Goal: Entertainment & Leisure: Browse casually

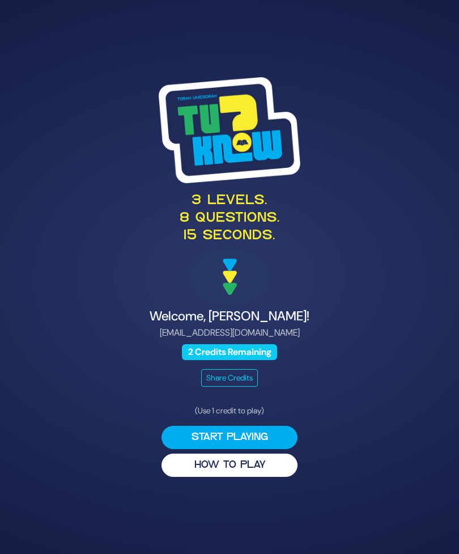
click at [264, 477] on button "HOW TO PLAY" at bounding box center [230, 464] width 136 height 23
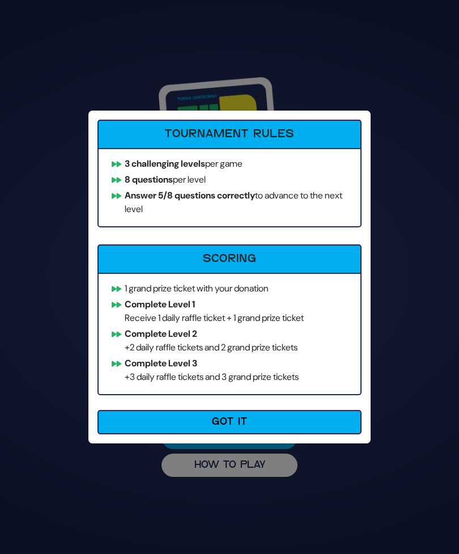
click at [138, 423] on button "Got It" at bounding box center [229, 422] width 264 height 24
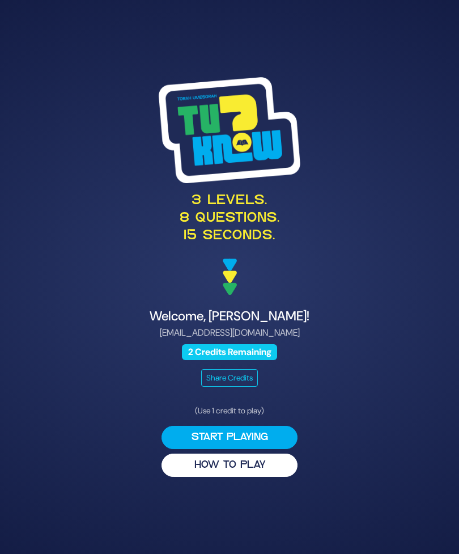
click at [262, 449] on button "Start Playing" at bounding box center [230, 437] width 136 height 23
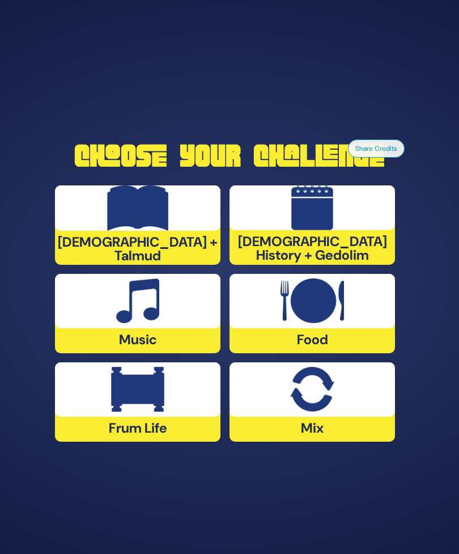
click at [100, 328] on div at bounding box center [137, 301] width 165 height 54
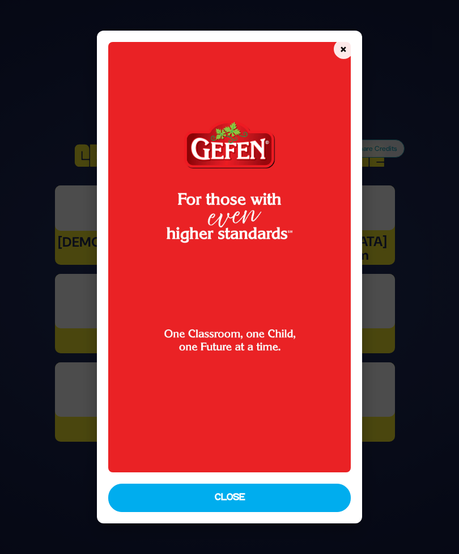
click at [288, 512] on button "Close" at bounding box center [229, 497] width 242 height 28
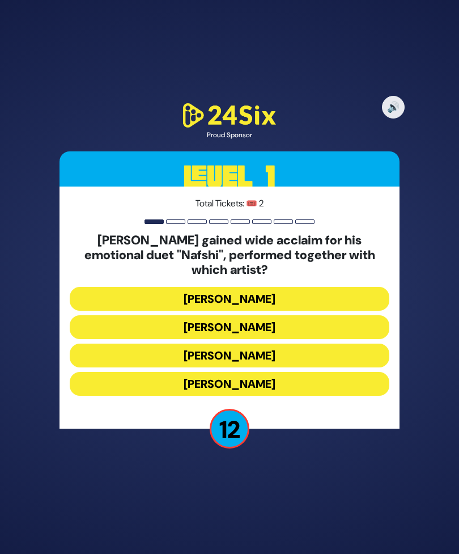
click at [329, 339] on button "[PERSON_NAME]" at bounding box center [230, 327] width 320 height 24
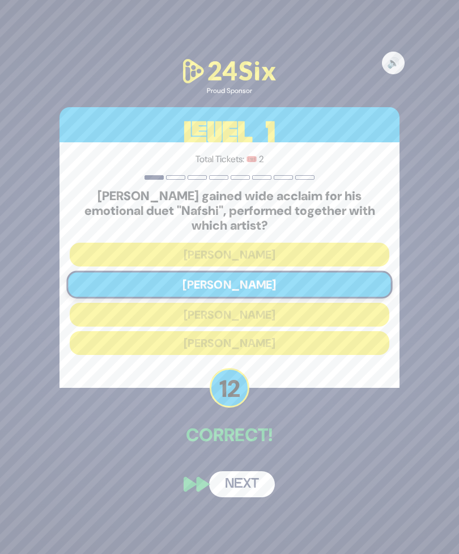
click at [249, 497] on button "Next" at bounding box center [242, 484] width 66 height 26
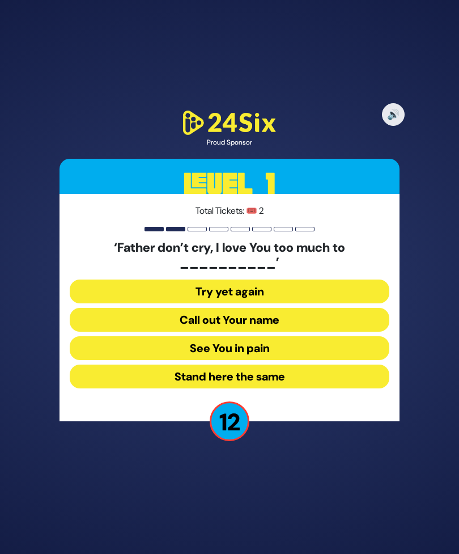
click at [330, 360] on button "See You in pain" at bounding box center [230, 348] width 320 height 24
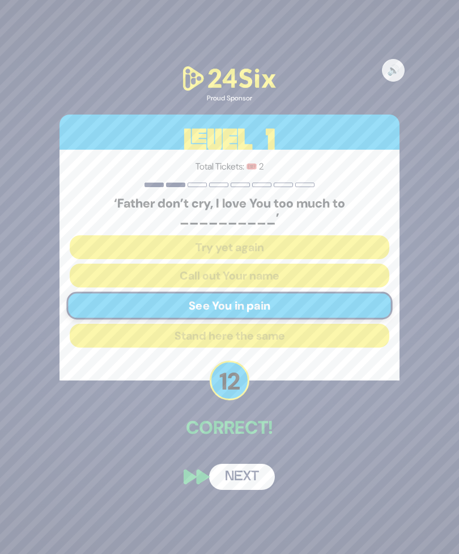
click at [244, 475] on div "🔊 Proud Sponsor Level 1 Total Tickets: 🎟️ 2 ‘Father don’t cry, I love You too m…" at bounding box center [229, 276] width 367 height 452
click at [254, 490] on button "Next" at bounding box center [242, 477] width 66 height 26
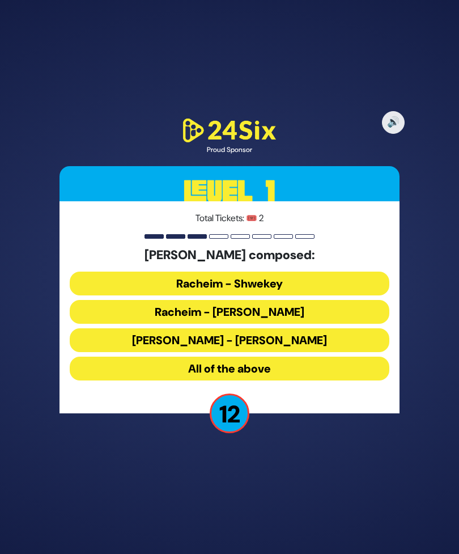
click at [103, 295] on button "Racheim - Shwekey" at bounding box center [230, 283] width 320 height 24
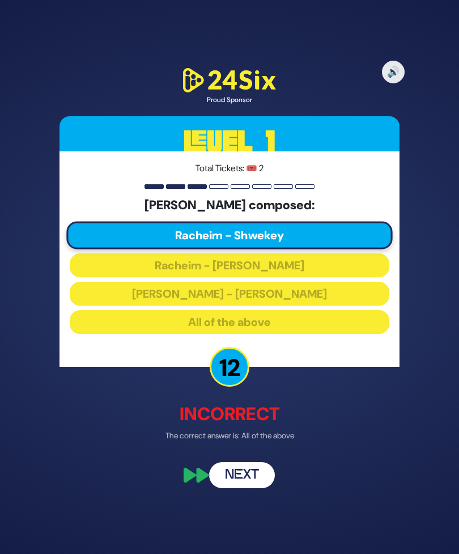
click at [247, 488] on button "Next" at bounding box center [242, 475] width 66 height 26
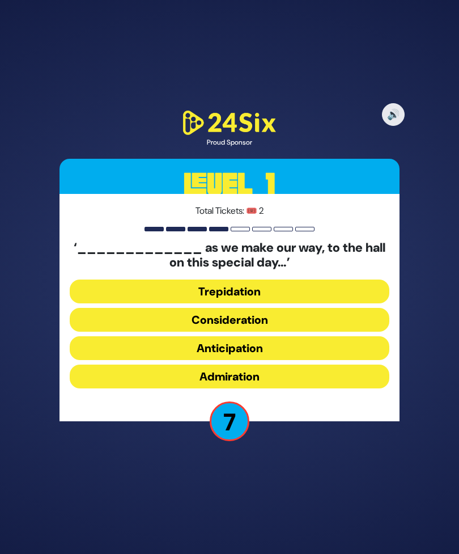
click at [103, 303] on button "Trepidation" at bounding box center [230, 291] width 320 height 24
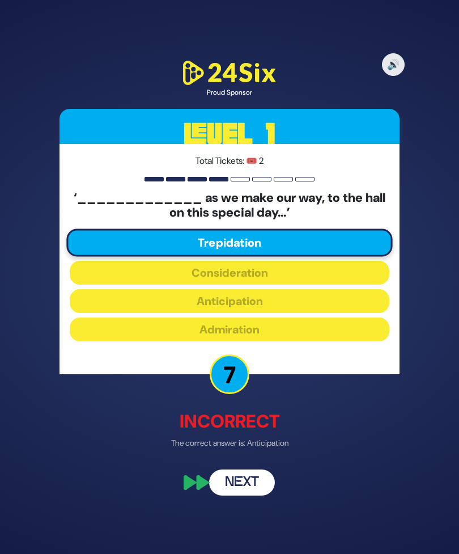
click at [252, 495] on button "Next" at bounding box center [242, 482] width 66 height 26
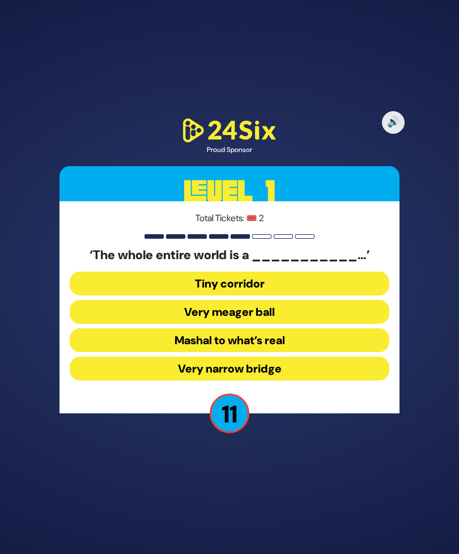
click at [326, 380] on button "Very narrow bridge" at bounding box center [230, 368] width 320 height 24
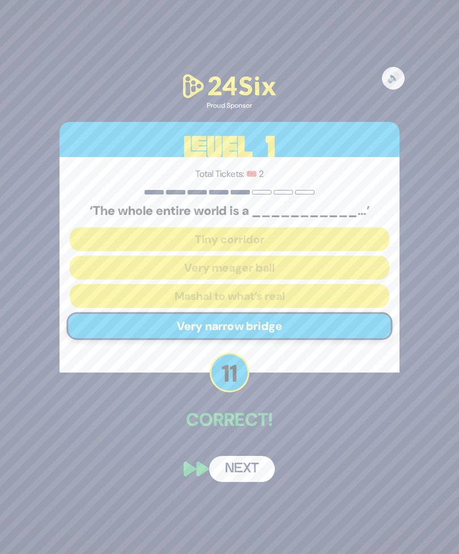
click at [253, 482] on button "Next" at bounding box center [242, 469] width 66 height 26
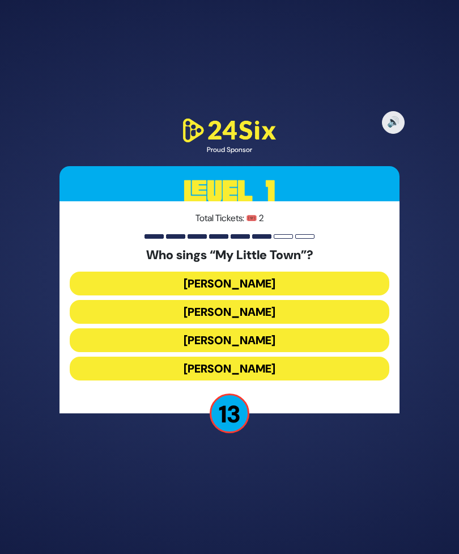
click at [343, 352] on button "[PERSON_NAME]" at bounding box center [230, 340] width 320 height 24
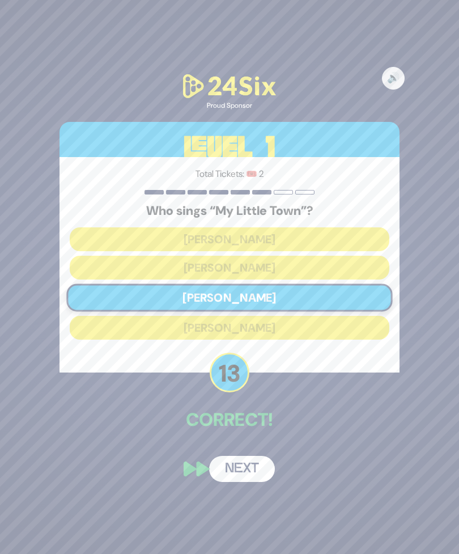
click at [250, 482] on button "Next" at bounding box center [242, 469] width 66 height 26
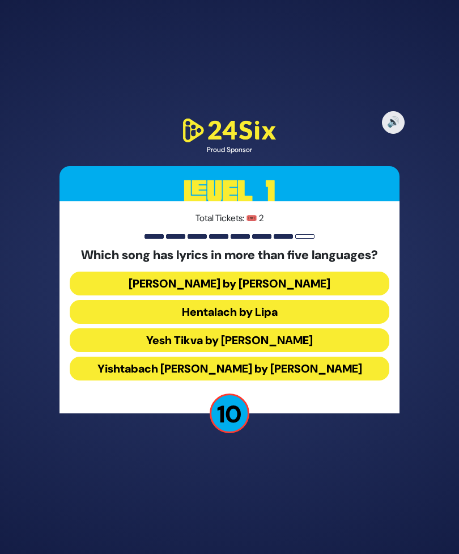
click at [343, 324] on button "Hentalach by Lipa" at bounding box center [230, 312] width 320 height 24
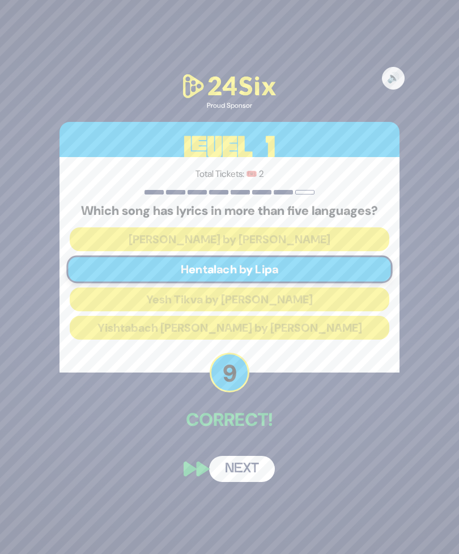
click at [252, 482] on button "Next" at bounding box center [242, 469] width 66 height 26
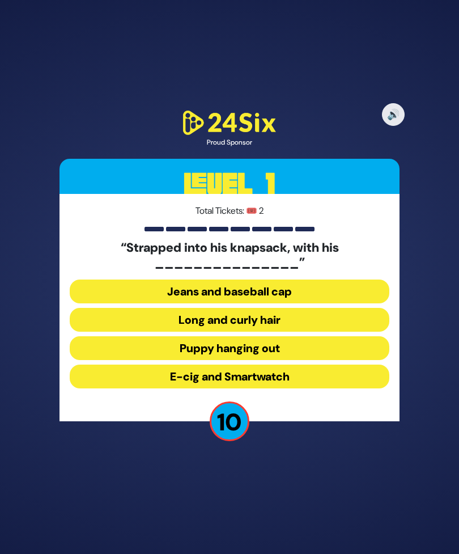
click at [346, 332] on button "Long and curly hair" at bounding box center [230, 320] width 320 height 24
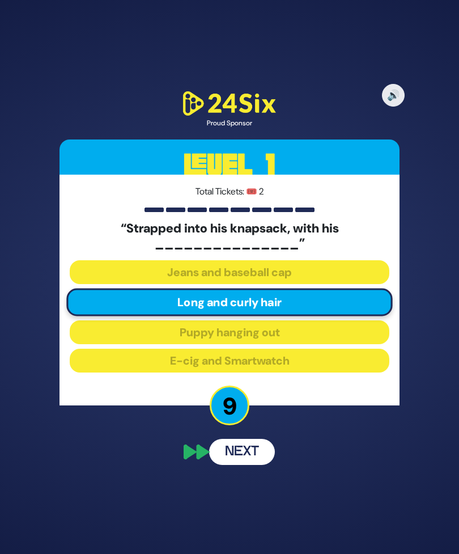
click at [250, 465] on button "Next" at bounding box center [242, 452] width 66 height 26
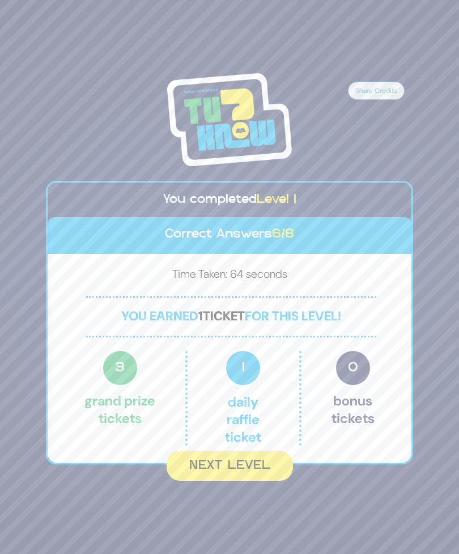
click at [258, 481] on button "Next Level" at bounding box center [230, 466] width 126 height 30
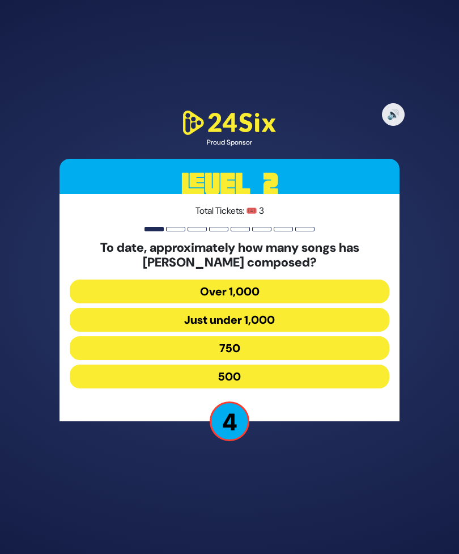
click at [322, 360] on button "750" at bounding box center [230, 348] width 320 height 24
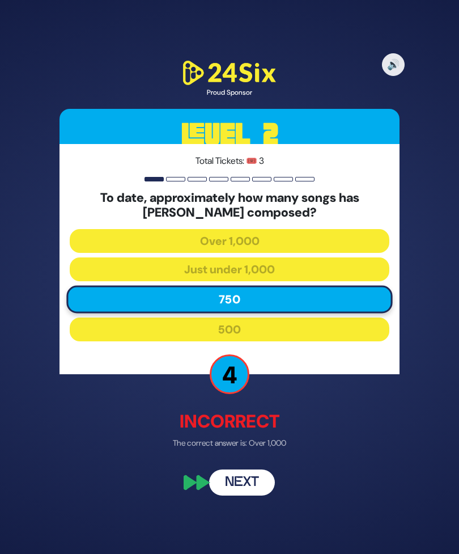
click at [254, 495] on button "Next" at bounding box center [242, 482] width 66 height 26
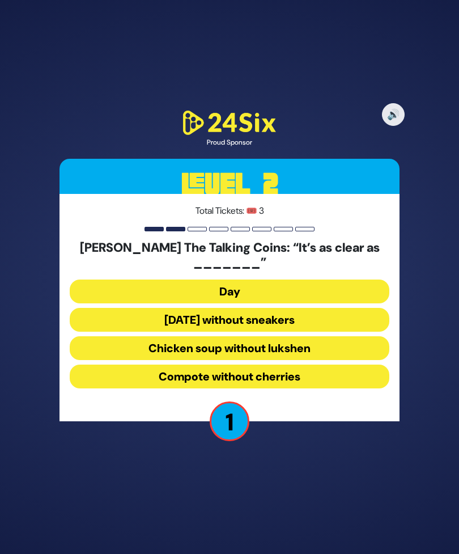
click at [340, 360] on button "Chicken soup without lukshen" at bounding box center [230, 348] width 320 height 24
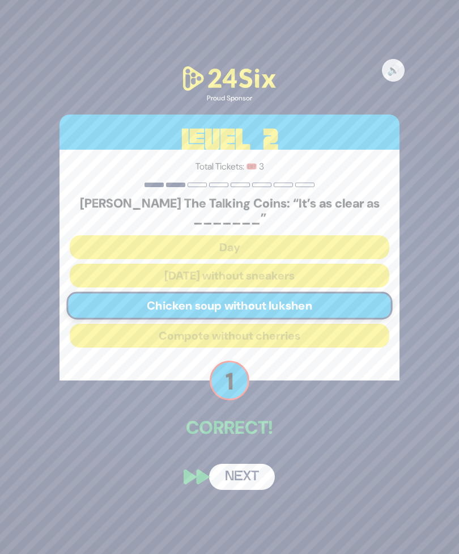
click at [252, 490] on button "Next" at bounding box center [242, 477] width 66 height 26
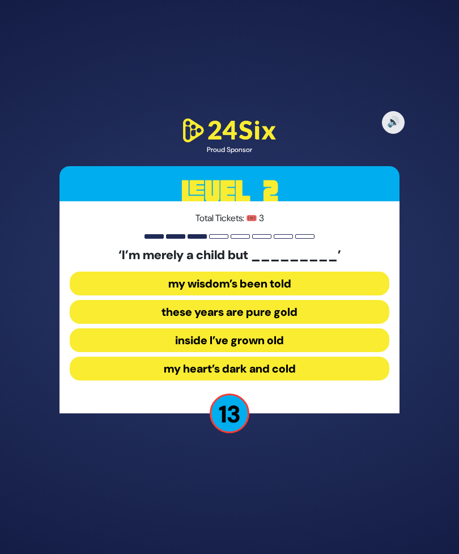
click at [333, 352] on button "inside I’ve grown old" at bounding box center [230, 340] width 320 height 24
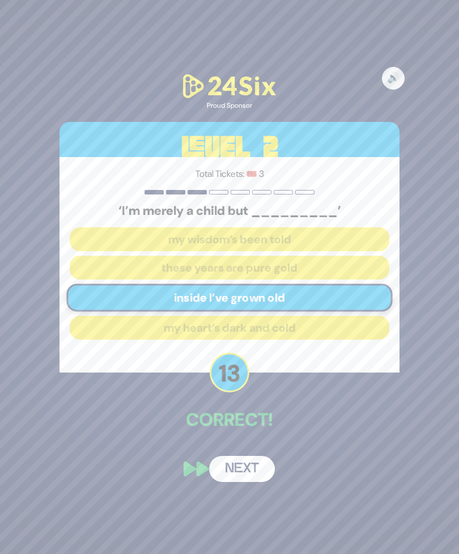
click at [252, 482] on button "Next" at bounding box center [242, 469] width 66 height 26
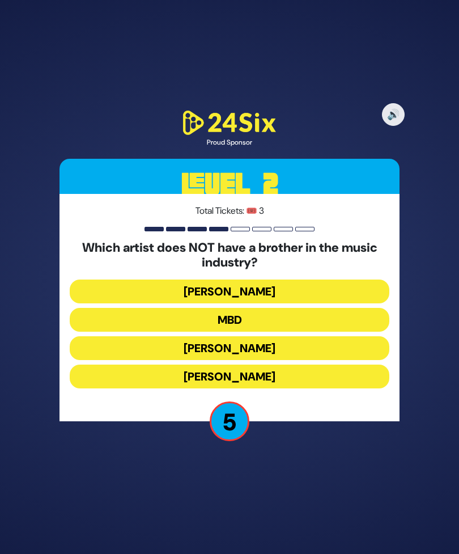
click at [320, 388] on button "[PERSON_NAME]" at bounding box center [230, 376] width 320 height 24
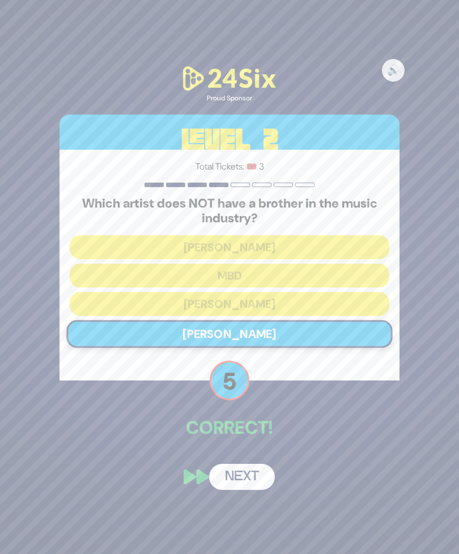
click at [245, 490] on button "Next" at bounding box center [242, 477] width 66 height 26
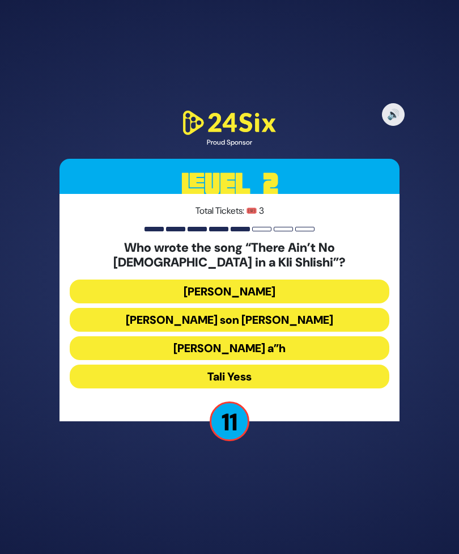
click at [321, 360] on button "[PERSON_NAME] a”h" at bounding box center [230, 348] width 320 height 24
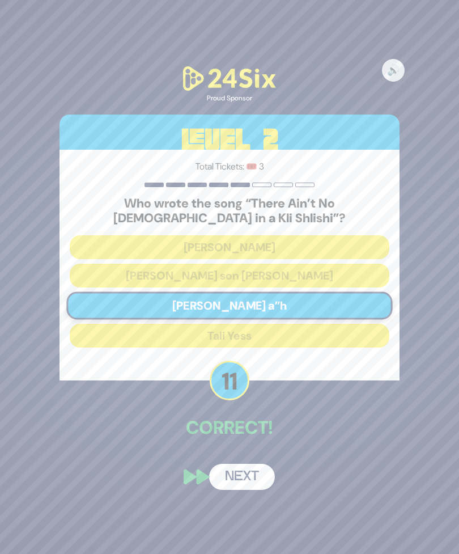
click at [257, 490] on button "Next" at bounding box center [242, 477] width 66 height 26
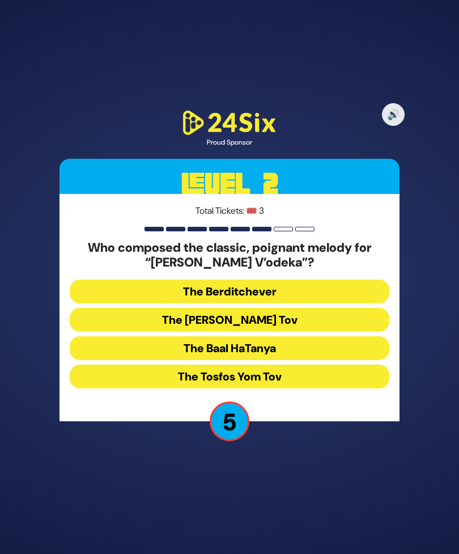
click at [320, 360] on button "The Baal HaTanya" at bounding box center [230, 348] width 320 height 24
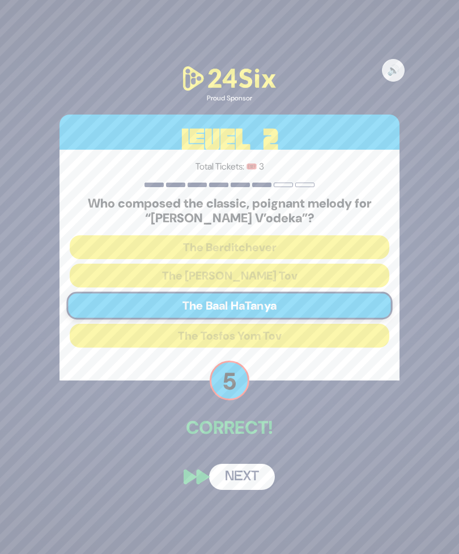
click at [253, 490] on button "Next" at bounding box center [242, 477] width 66 height 26
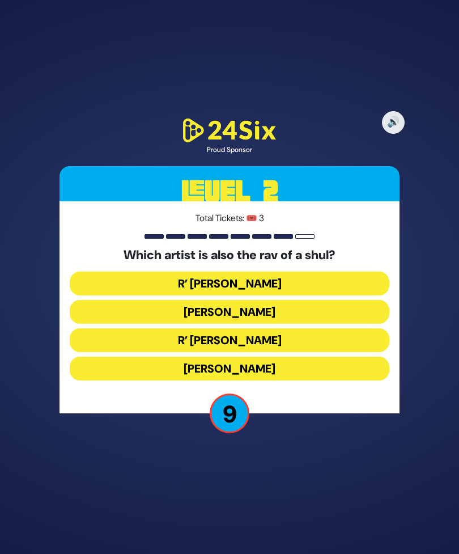
click at [326, 352] on button "R’ [PERSON_NAME]" at bounding box center [230, 340] width 320 height 24
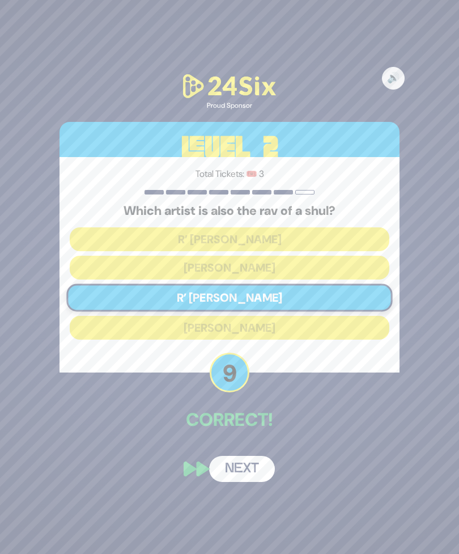
click at [250, 482] on button "Next" at bounding box center [242, 469] width 66 height 26
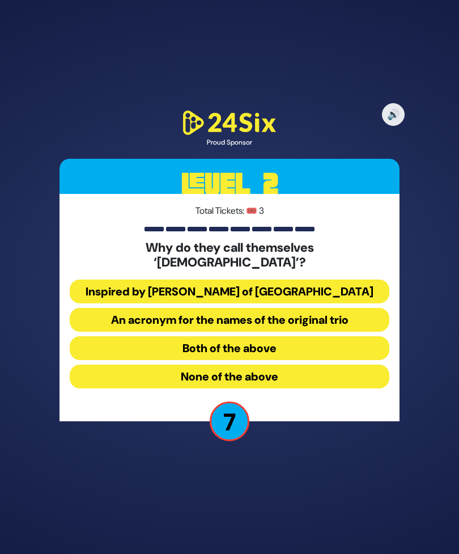
click at [339, 359] on button "Both of the above" at bounding box center [230, 348] width 320 height 24
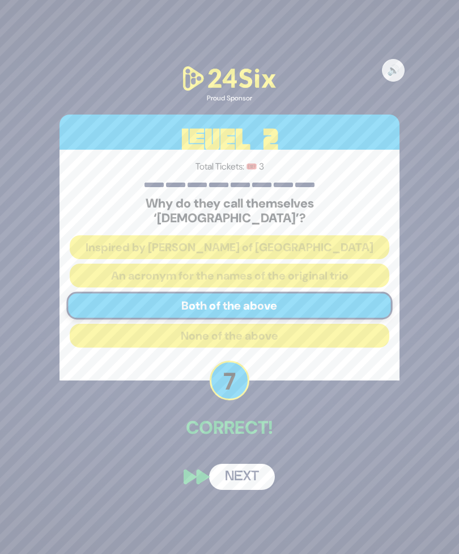
click at [253, 488] on button "Next" at bounding box center [242, 477] width 66 height 26
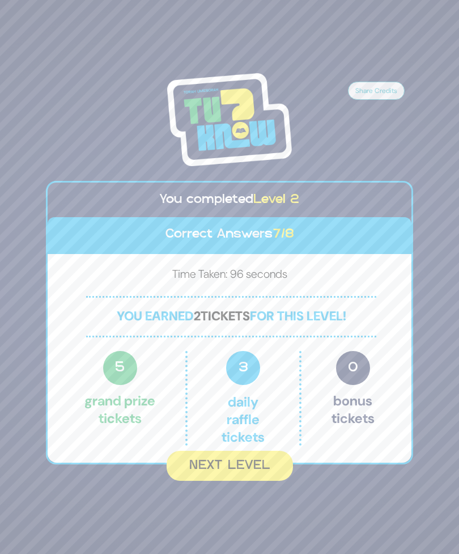
click at [249, 481] on button "Next Level" at bounding box center [230, 466] width 126 height 30
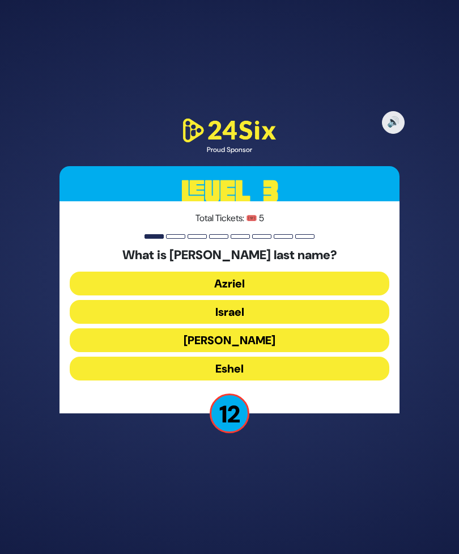
click at [329, 380] on button "Eshel" at bounding box center [230, 368] width 320 height 24
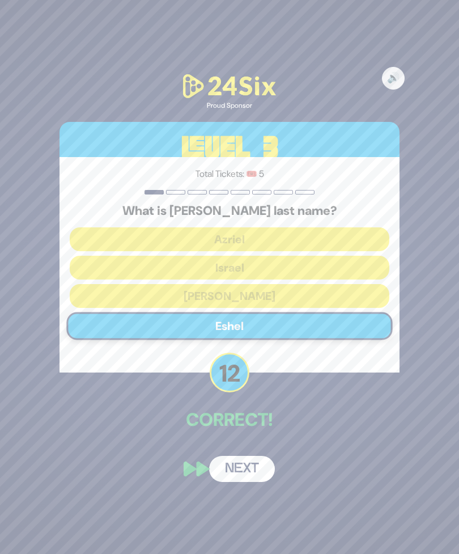
click at [252, 482] on button "Next" at bounding box center [242, 469] width 66 height 26
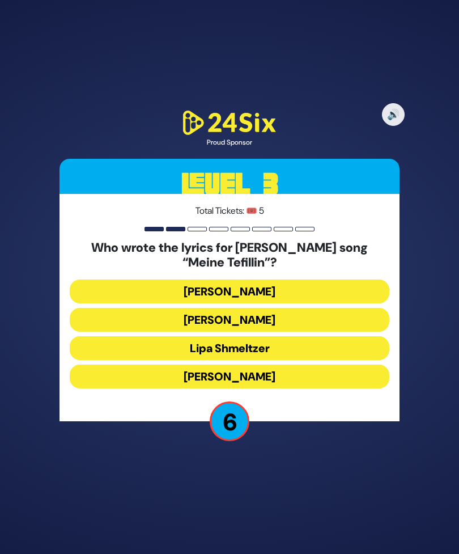
click at [329, 332] on button "[PERSON_NAME]" at bounding box center [230, 320] width 320 height 24
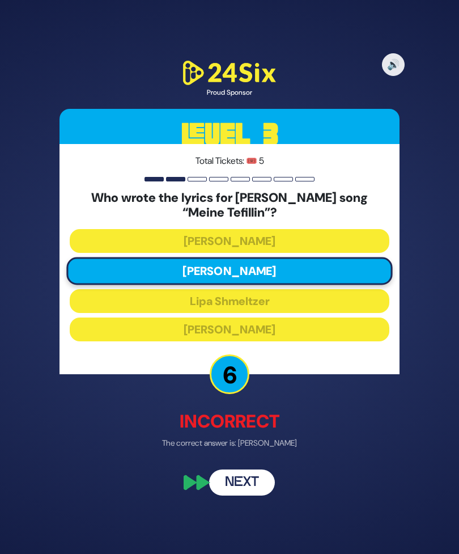
click at [248, 495] on button "Next" at bounding box center [242, 482] width 66 height 26
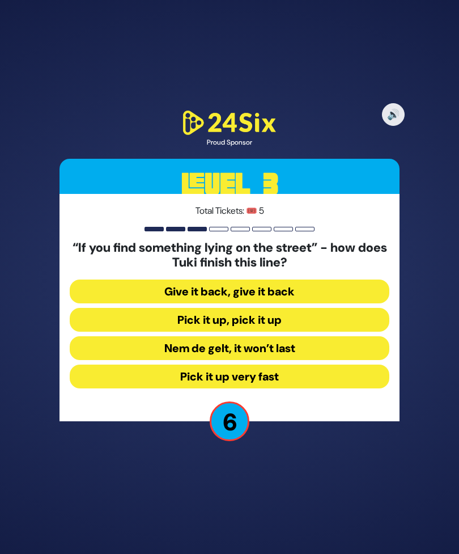
click at [340, 332] on button "Pick it up, pick it up" at bounding box center [230, 320] width 320 height 24
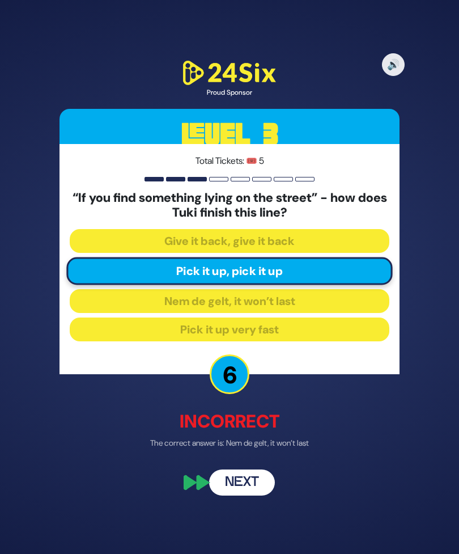
click at [245, 495] on button "Next" at bounding box center [242, 482] width 66 height 26
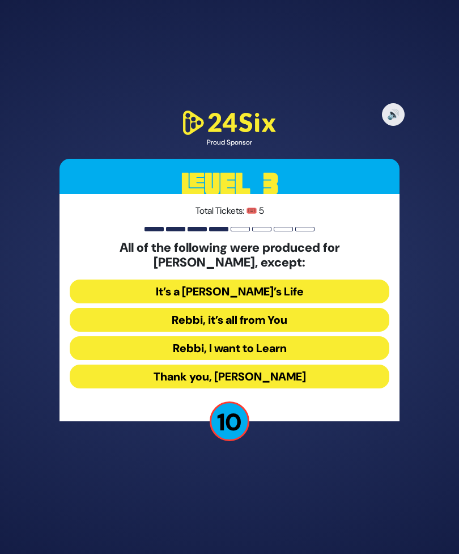
click at [353, 360] on button "Rebbi, I want to Learn" at bounding box center [230, 348] width 320 height 24
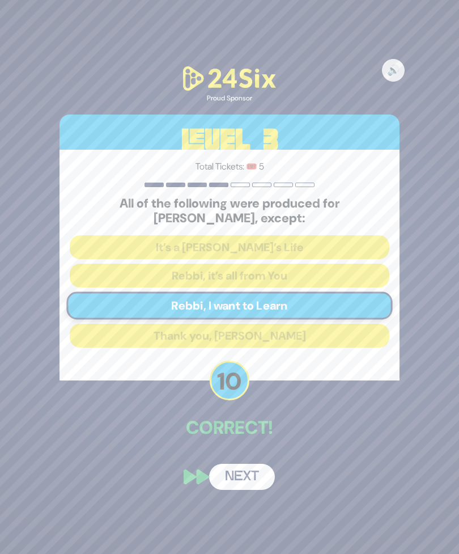
click at [249, 490] on button "Next" at bounding box center [242, 477] width 66 height 26
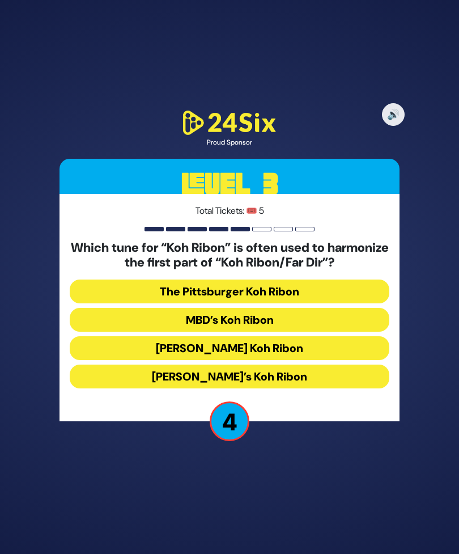
click at [351, 303] on button "The Pittsburger Koh Ribon" at bounding box center [230, 291] width 320 height 24
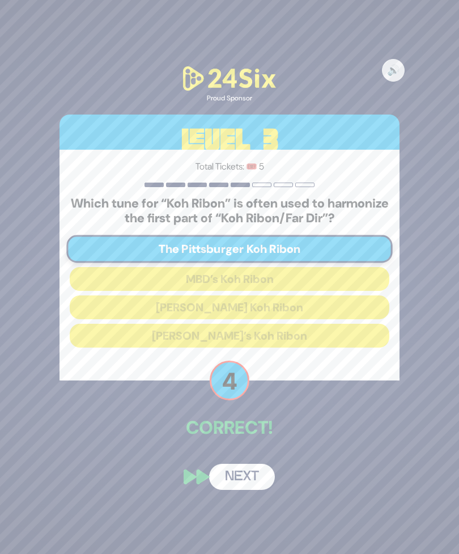
click at [248, 490] on button "Next" at bounding box center [242, 477] width 66 height 26
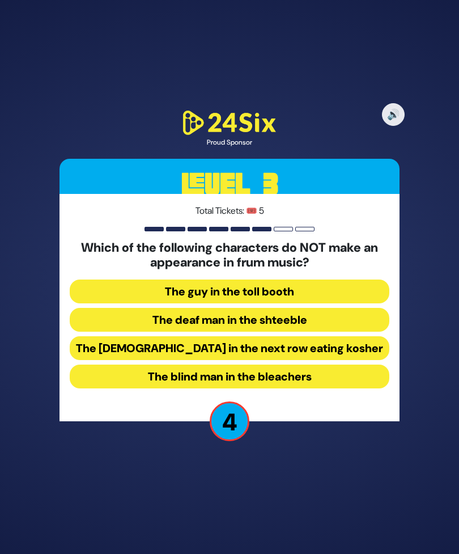
click at [339, 388] on button "The blind man in the bleachers" at bounding box center [230, 376] width 320 height 24
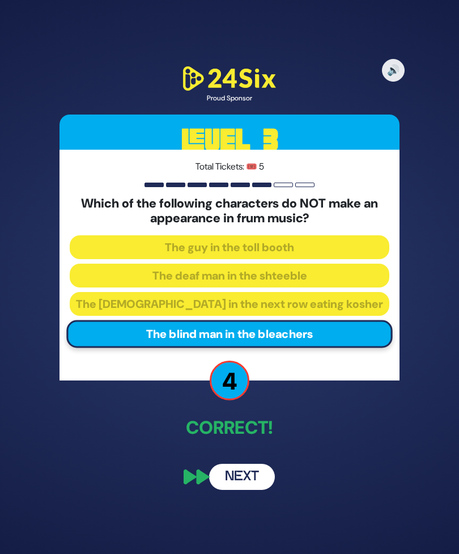
click at [240, 490] on button "Next" at bounding box center [242, 477] width 66 height 26
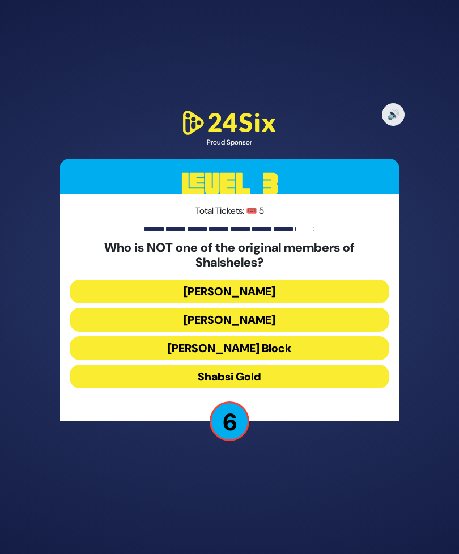
click at [336, 332] on button "[PERSON_NAME]" at bounding box center [230, 320] width 320 height 24
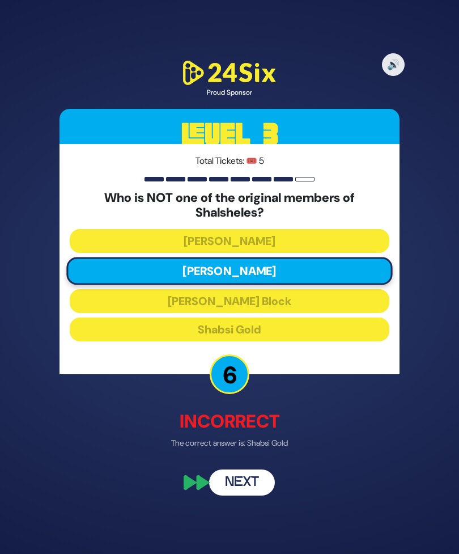
click at [249, 495] on button "Next" at bounding box center [242, 482] width 66 height 26
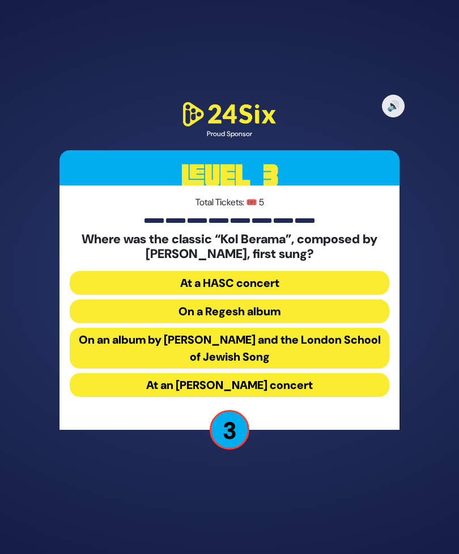
click at [338, 295] on button "At a HASC concert" at bounding box center [230, 283] width 320 height 24
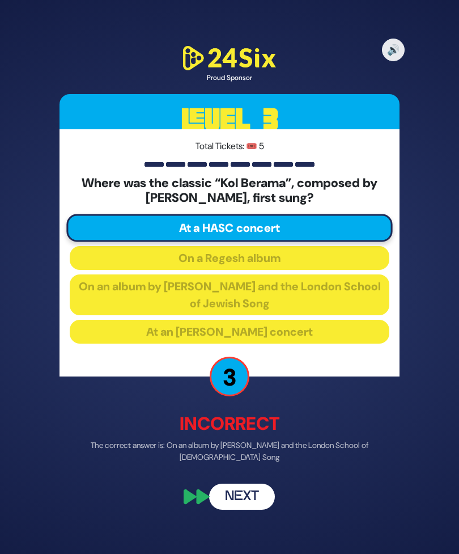
click at [247, 505] on button "Next" at bounding box center [242, 497] width 66 height 26
